Goal: Task Accomplishment & Management: Manage account settings

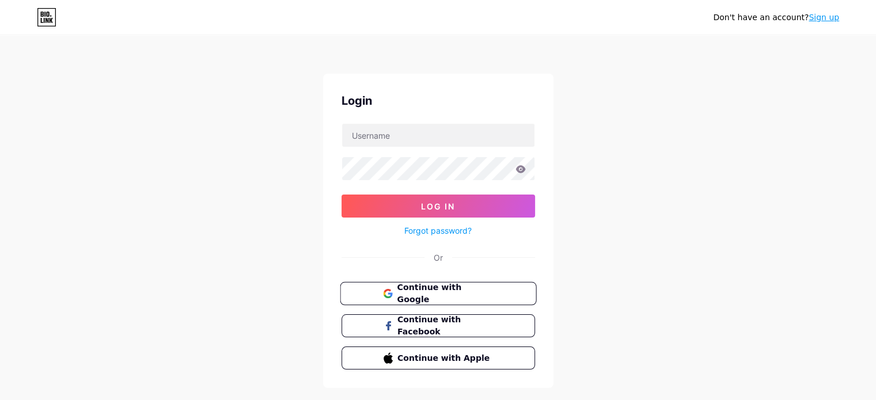
click at [468, 286] on span "Continue with Google" at bounding box center [445, 294] width 96 height 25
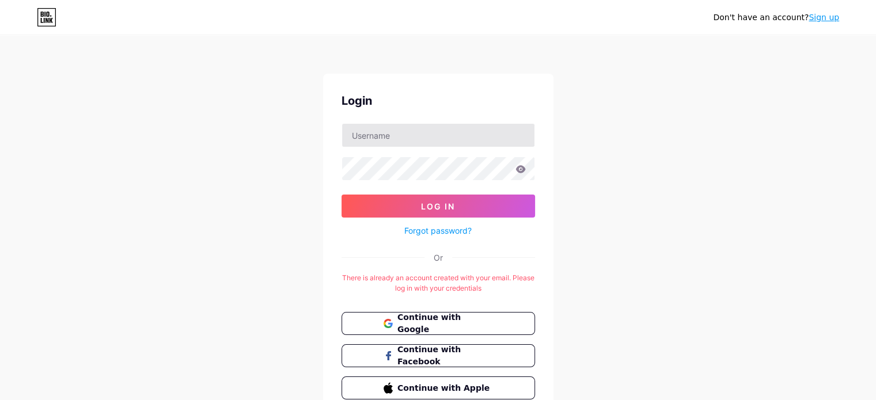
drag, startPoint x: 457, startPoint y: 153, endPoint x: 457, endPoint y: 138, distance: 15.6
click at [457, 138] on form "Log In Forgot password?" at bounding box center [437, 180] width 193 height 115
click at [457, 138] on input "text" at bounding box center [438, 135] width 192 height 23
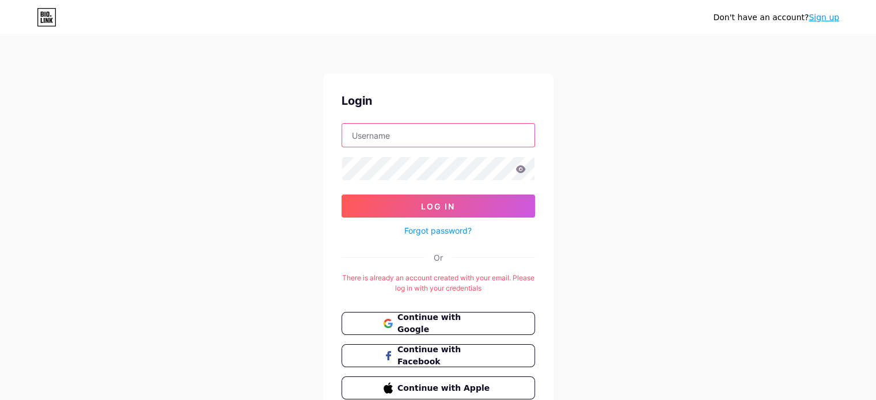
type input "[EMAIL_ADDRESS][DOMAIN_NAME]"
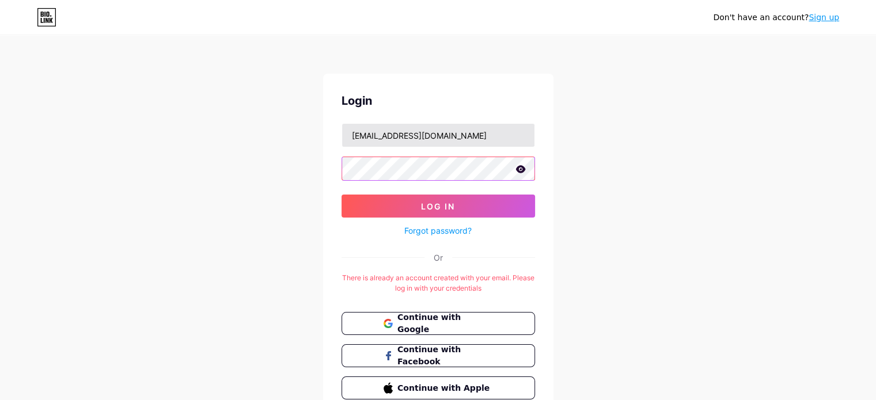
click at [341, 195] on button "Log In" at bounding box center [437, 206] width 193 height 23
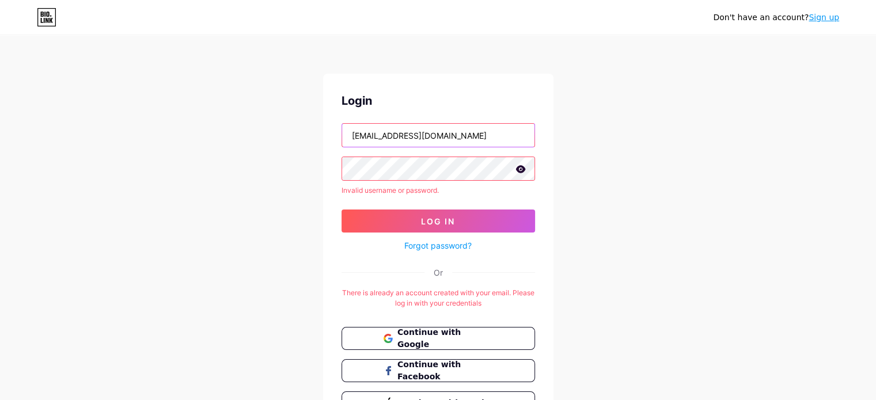
drag, startPoint x: 410, startPoint y: 132, endPoint x: 346, endPoint y: 138, distance: 64.2
click at [346, 138] on input "[EMAIL_ADDRESS][DOMAIN_NAME]" at bounding box center [438, 135] width 192 height 23
click at [341, 210] on button "Log In" at bounding box center [437, 221] width 193 height 23
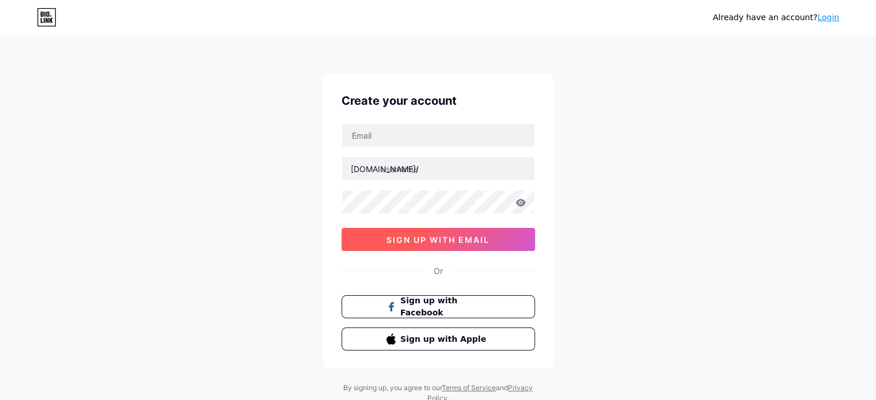
click at [439, 245] on button "sign up with email" at bounding box center [437, 239] width 193 height 23
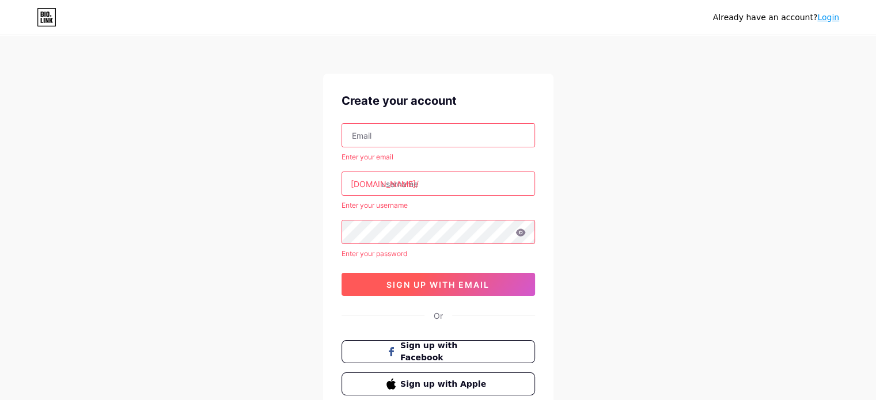
click at [437, 283] on span "sign up with email" at bounding box center [437, 285] width 103 height 10
click at [396, 133] on input "text" at bounding box center [438, 135] width 192 height 23
type input "[EMAIL_ADDRESS][DOMAIN_NAME]"
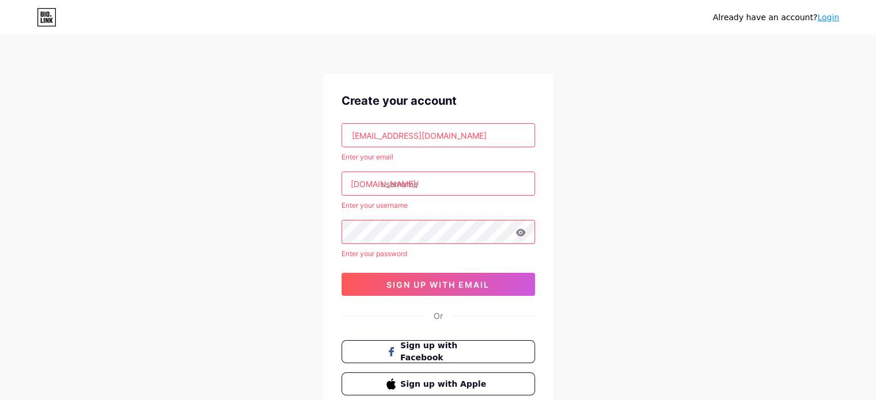
click at [420, 179] on input "text" at bounding box center [438, 183] width 192 height 23
drag, startPoint x: 409, startPoint y: 138, endPoint x: 347, endPoint y: 139, distance: 62.2
click at [347, 139] on input "[EMAIL_ADDRESS][DOMAIN_NAME]" at bounding box center [438, 135] width 192 height 23
click at [258, 141] on div "Already have an account? Login Create your account lokeshtechtalks@gmail.com En…" at bounding box center [438, 242] width 876 height 485
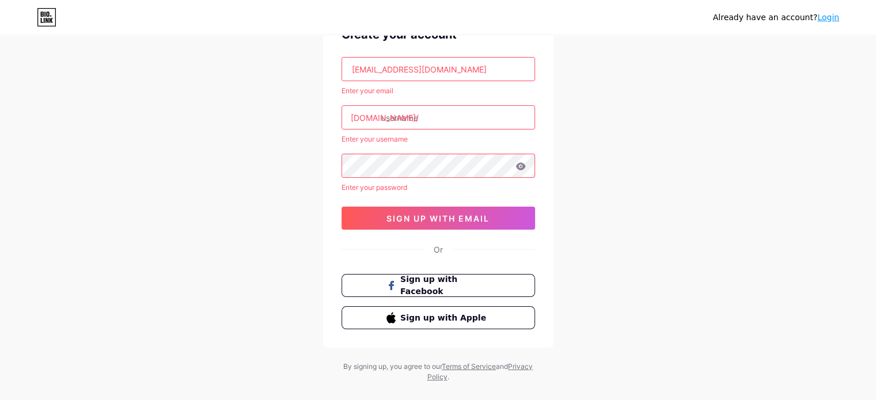
scroll to position [84, 0]
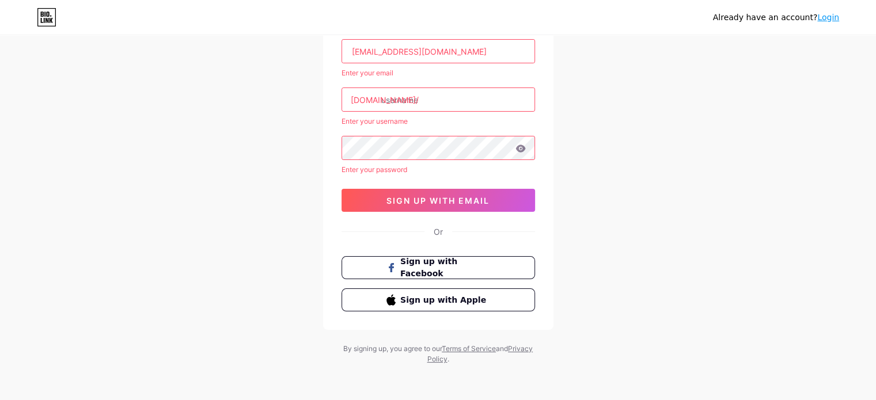
drag, startPoint x: 410, startPoint y: 52, endPoint x: 328, endPoint y: 53, distance: 82.3
click at [328, 53] on div "Create your account lokeshtechtalks@gmail.com Enter your email bio.link/ Enter …" at bounding box center [438, 160] width 230 height 340
click at [392, 102] on input "text" at bounding box center [438, 99] width 192 height 23
paste input "lokeshtechtalks"
type input "lokeshtechtalks"
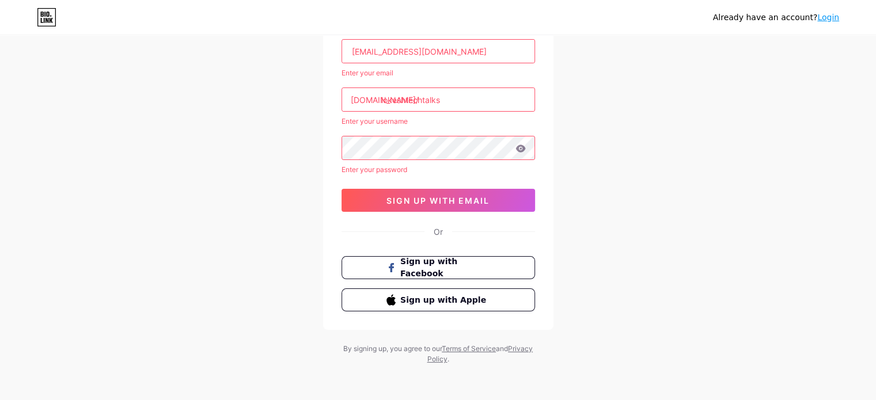
scroll to position [54, 0]
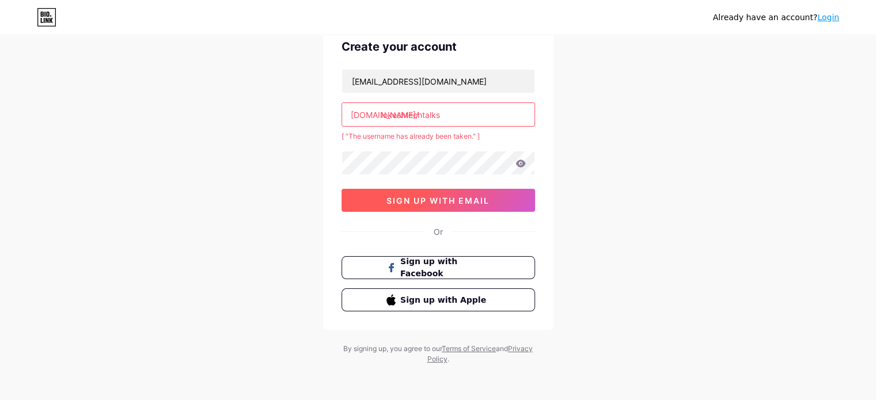
click at [484, 196] on span "sign up with email" at bounding box center [437, 201] width 103 height 10
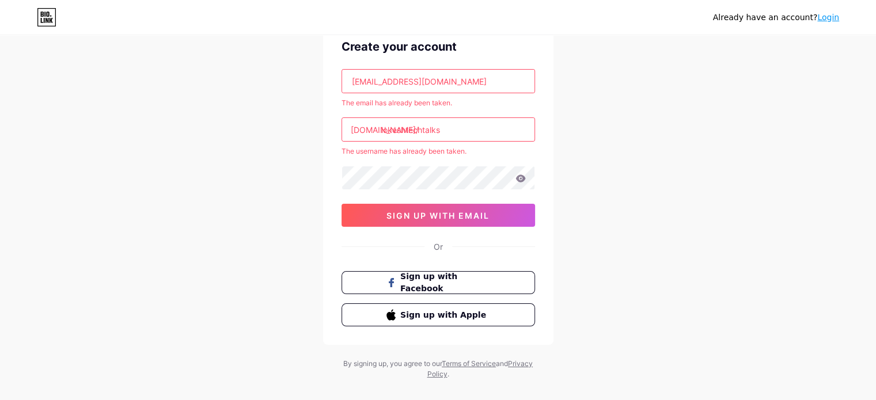
click at [825, 14] on link "Login" at bounding box center [828, 17] width 22 height 9
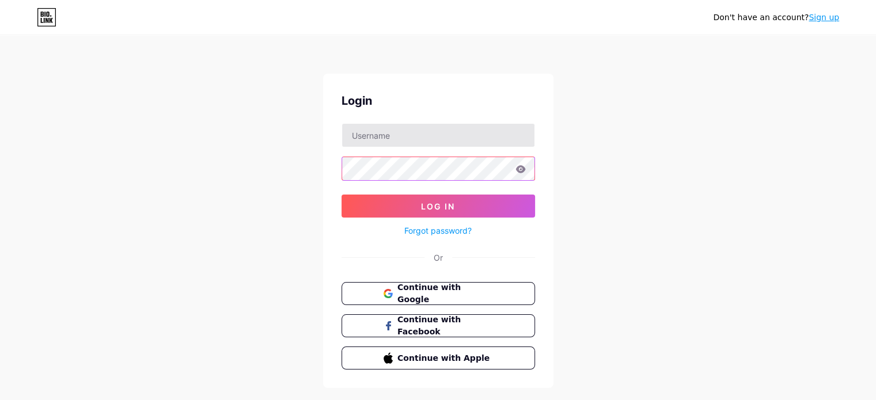
click at [409, 138] on form "Log In Forgot password?" at bounding box center [437, 180] width 193 height 115
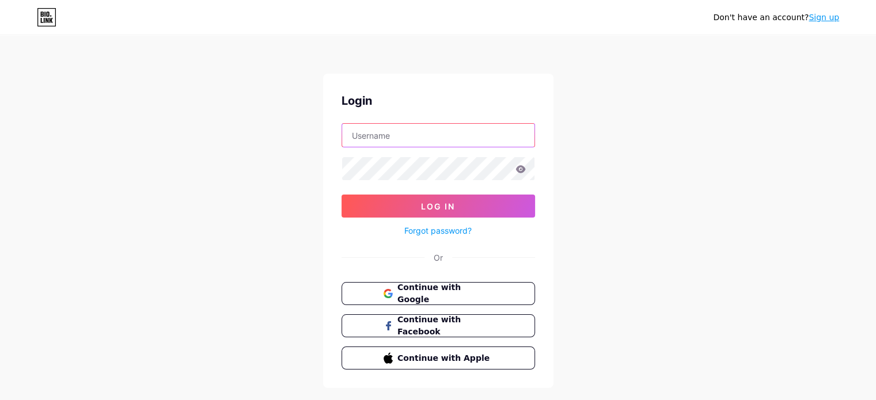
click at [409, 138] on input "text" at bounding box center [438, 135] width 192 height 23
type input "lokeshtechtalks@gmail.com"
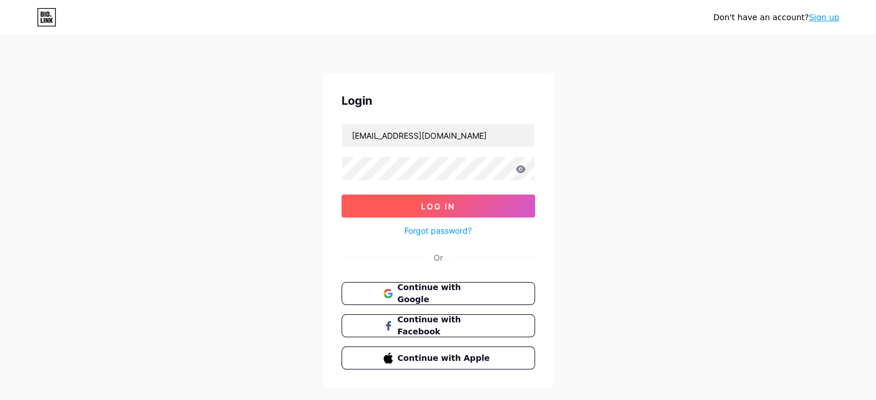
click at [442, 200] on button "Log In" at bounding box center [437, 206] width 193 height 23
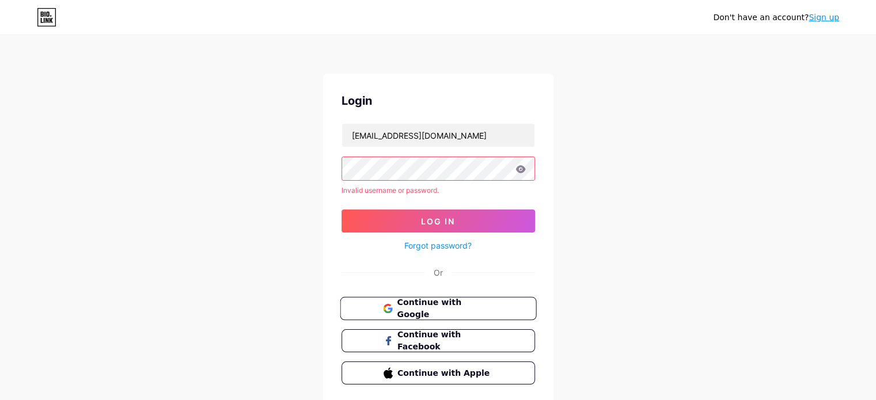
click at [431, 310] on span "Continue with Google" at bounding box center [445, 309] width 96 height 25
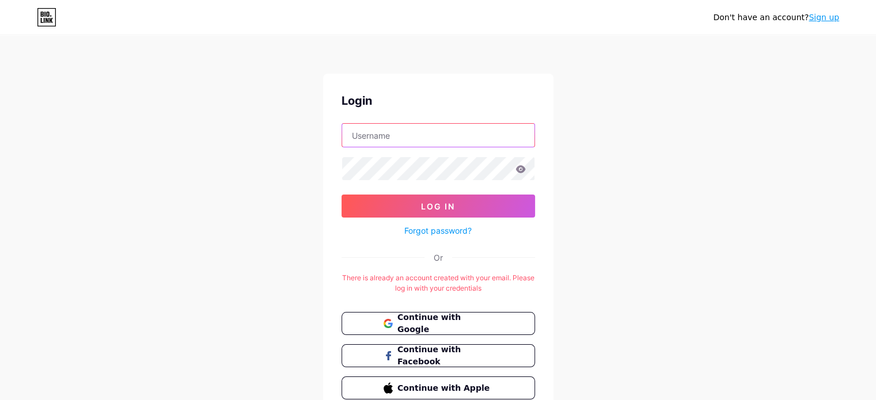
click at [408, 133] on input "text" at bounding box center [438, 135] width 192 height 23
type input "[EMAIL_ADDRESS][DOMAIN_NAME]"
click at [227, 160] on div "Don't have an account? Sign up Login lokeshtechtalks@gmail.com Log In Forgot pa…" at bounding box center [438, 227] width 876 height 455
click at [157, 276] on div "Don't have an account? Sign up Login lokeshtechtalks@gmail.com Log In Forgot pa…" at bounding box center [438, 227] width 876 height 455
click at [465, 231] on link "Forgot password?" at bounding box center [437, 231] width 67 height 12
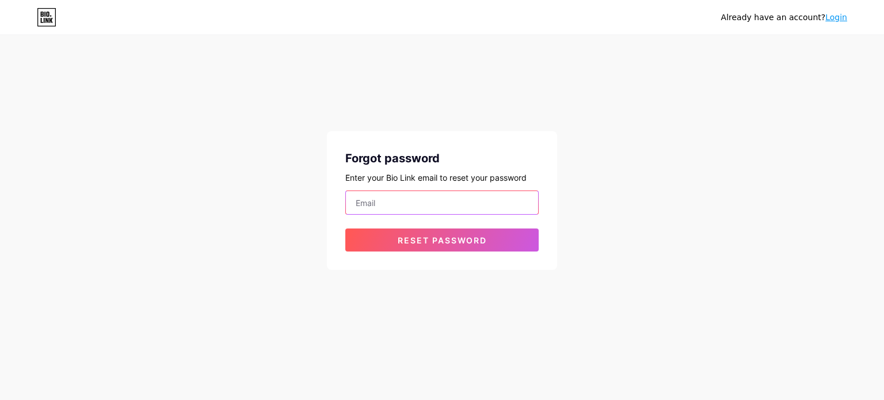
click at [434, 201] on input "email" at bounding box center [442, 202] width 192 height 23
paste input "lokeshtechtalks"
type input "[EMAIL_ADDRESS][DOMAIN_NAME]"
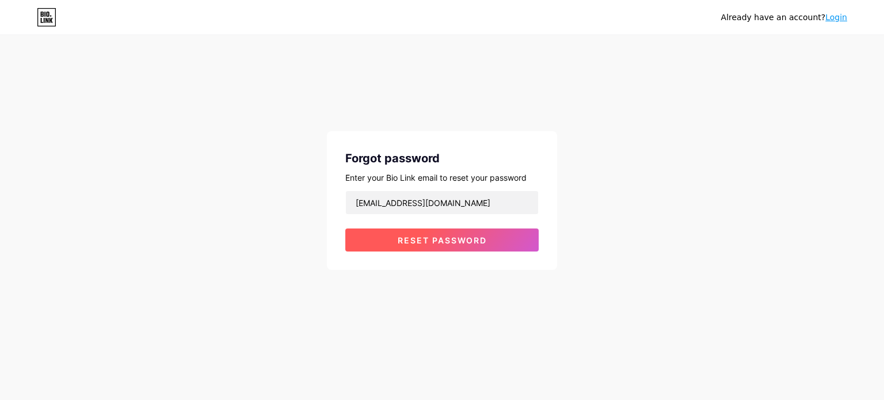
click at [458, 239] on span "Reset password" at bounding box center [442, 241] width 89 height 10
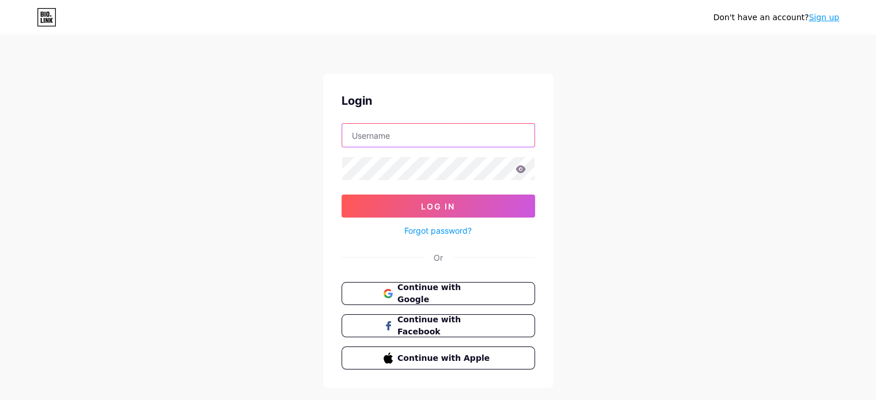
click at [405, 128] on input "text" at bounding box center [438, 135] width 192 height 23
type input "[EMAIL_ADDRESS][DOMAIN_NAME]"
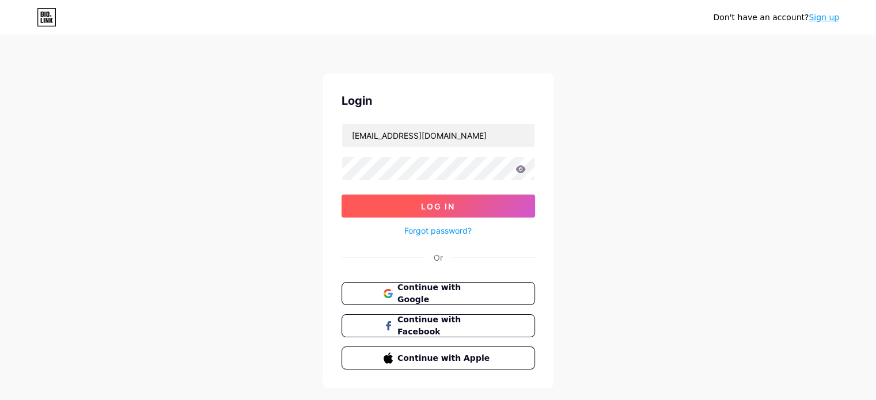
click at [481, 199] on button "Log In" at bounding box center [437, 206] width 193 height 23
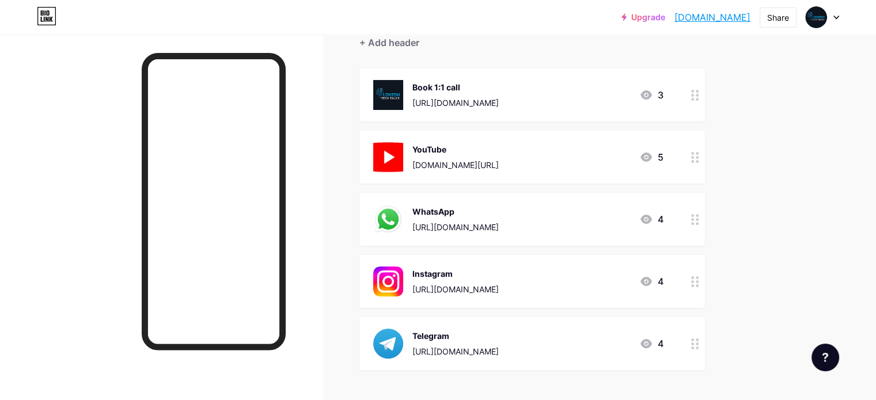
scroll to position [167, 0]
